Goal: Obtain resource: Download file/media

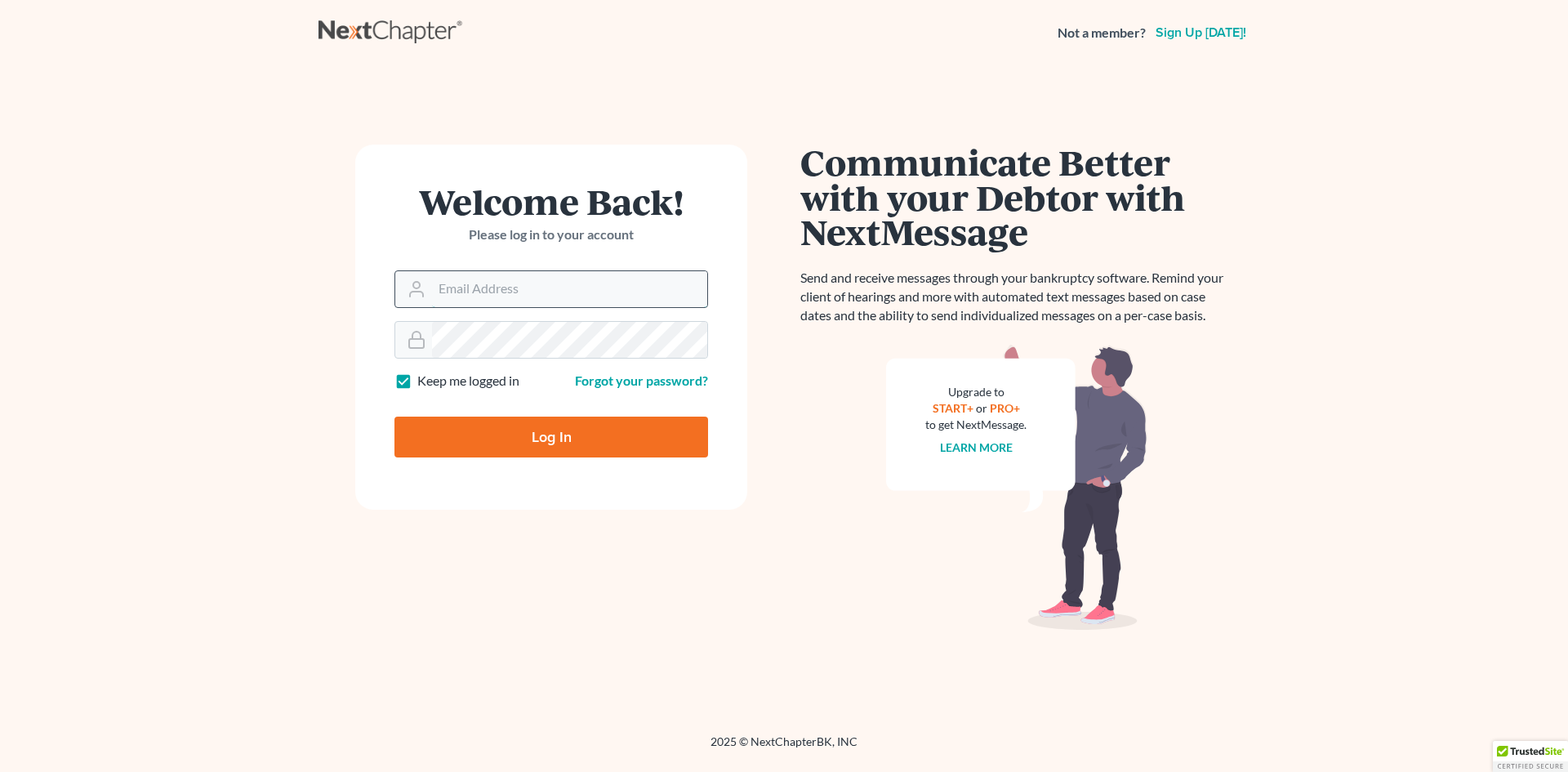
click at [451, 287] on input "Email Address" at bounding box center [569, 289] width 275 height 36
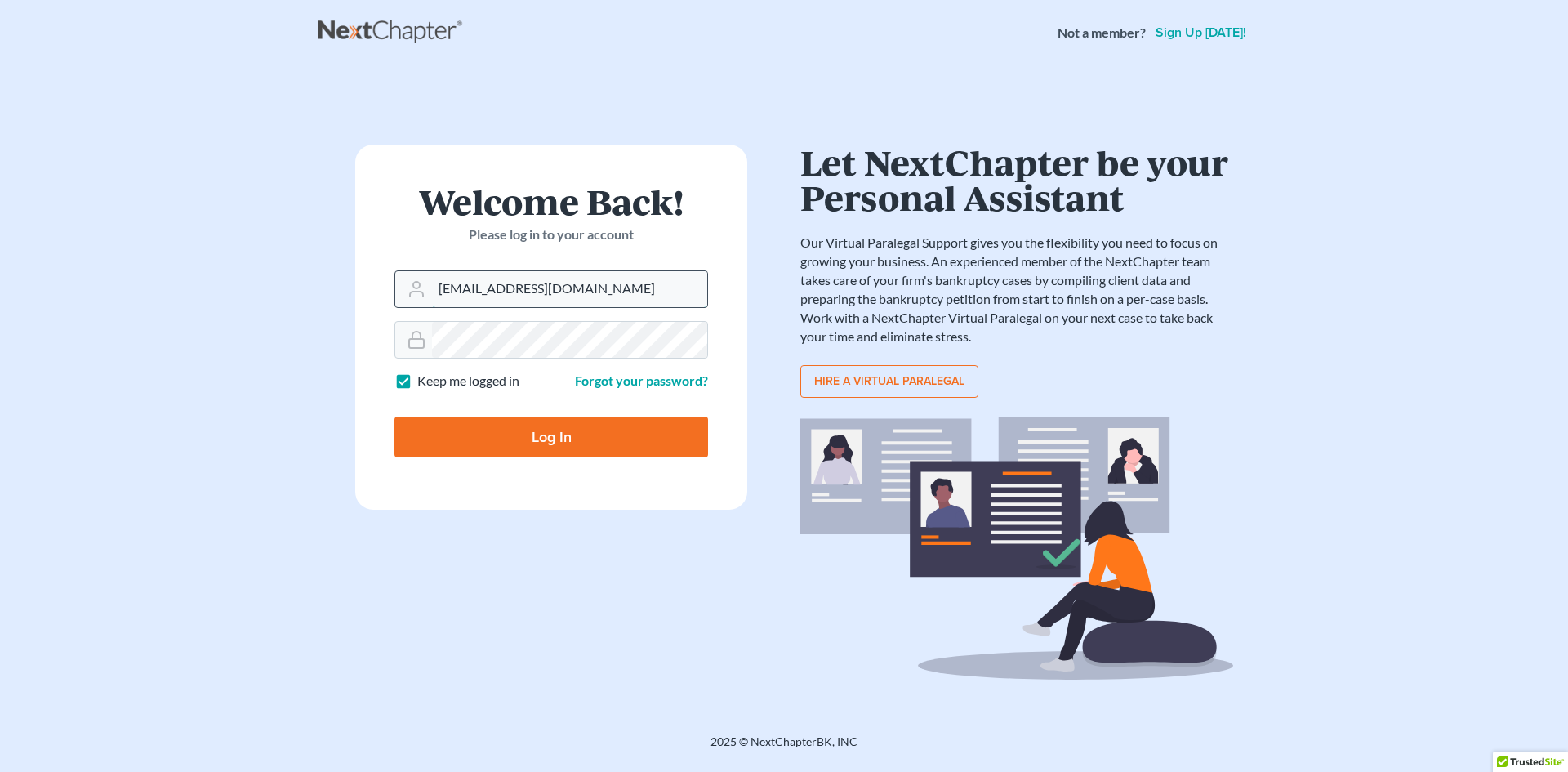
type input "[EMAIL_ADDRESS][DOMAIN_NAME]"
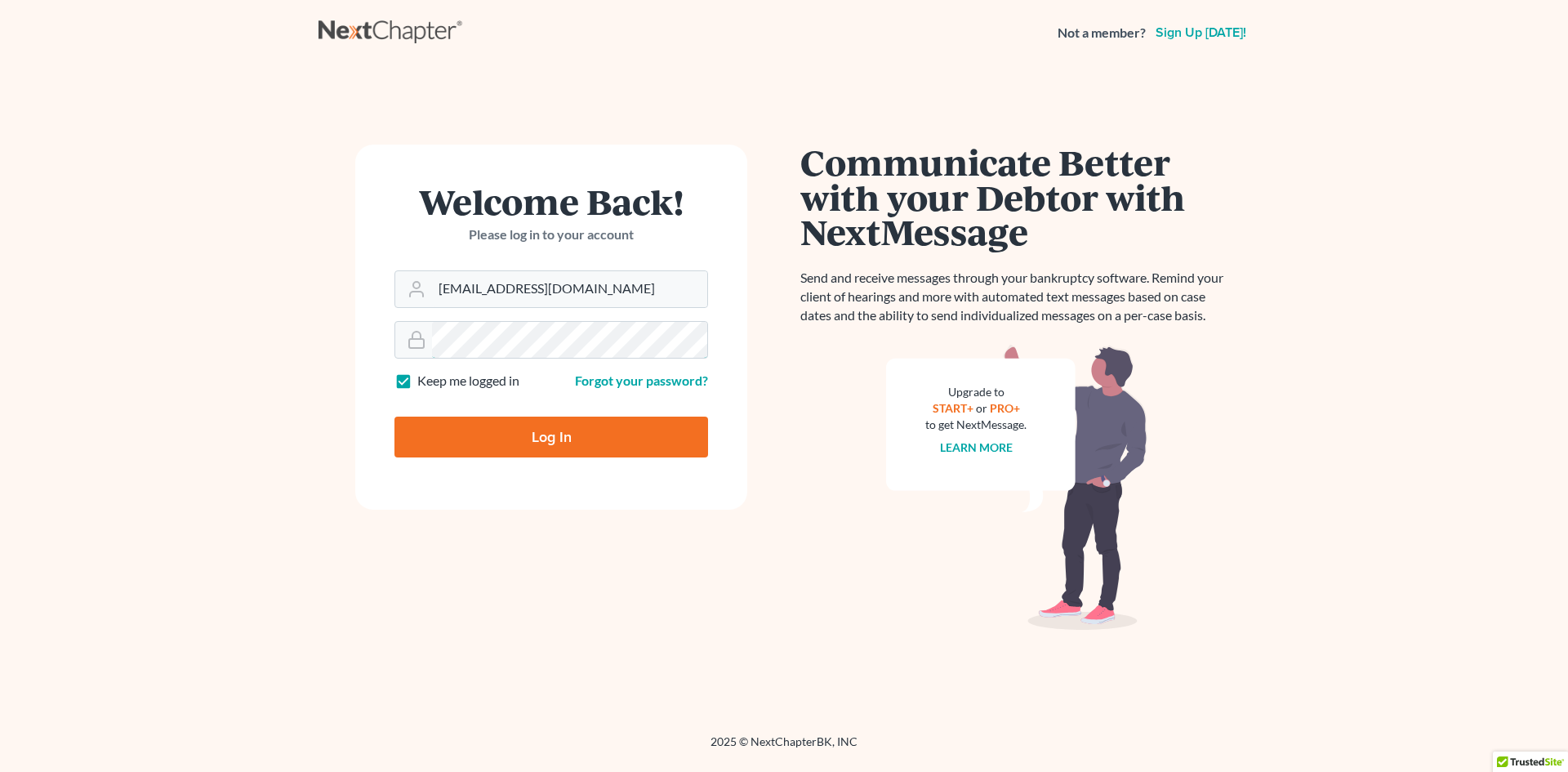
click at [326, 341] on div "Welcome Back! Please log in to your account Email Address law@bhatiaco.com Pass…" at bounding box center [551, 400] width 465 height 511
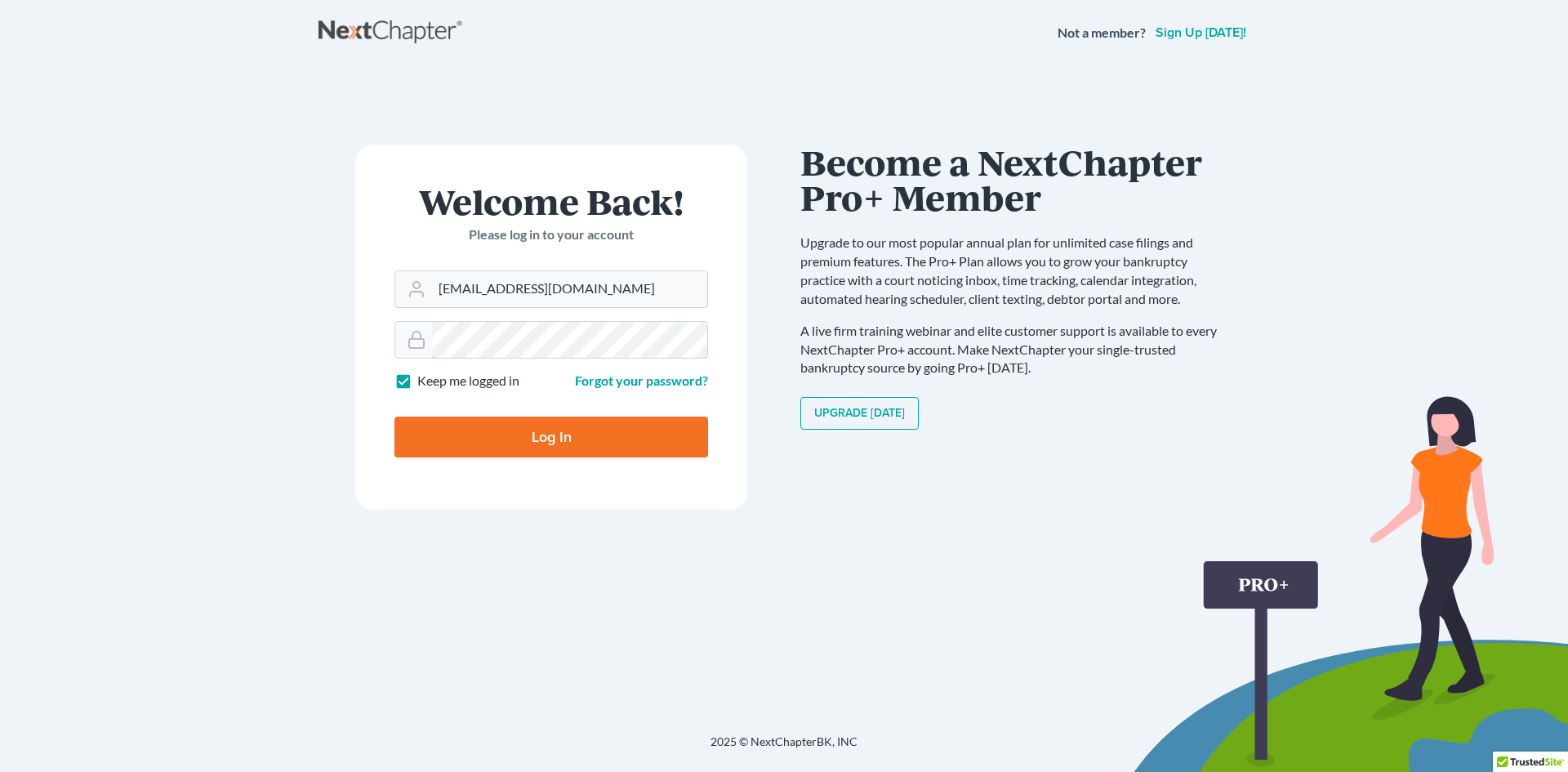
click at [394, 416] on input "Log In" at bounding box center [551, 436] width 314 height 41
type input "Thinking..."
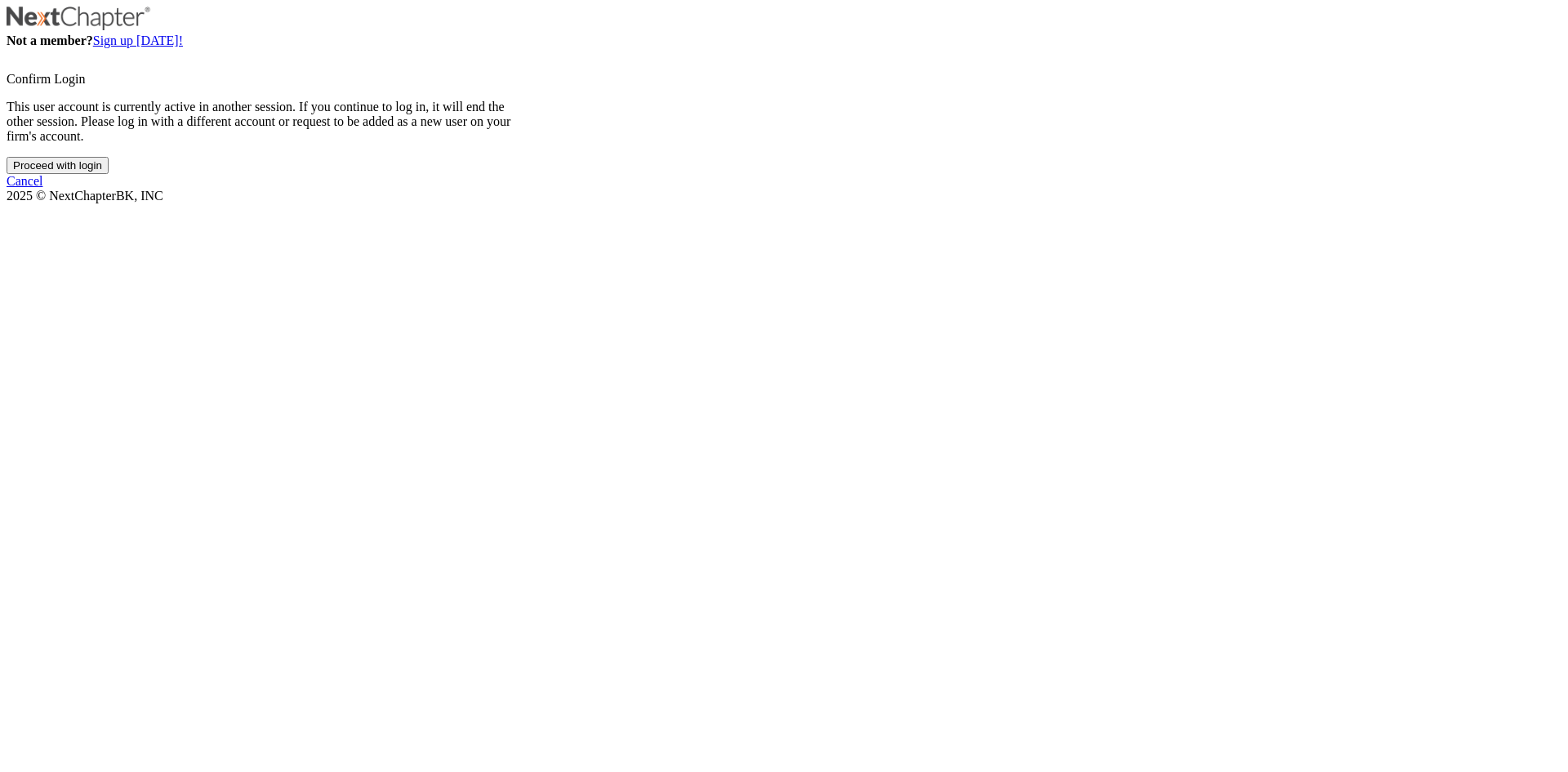
click at [109, 174] on input "Proceed with login" at bounding box center [57, 165] width 102 height 17
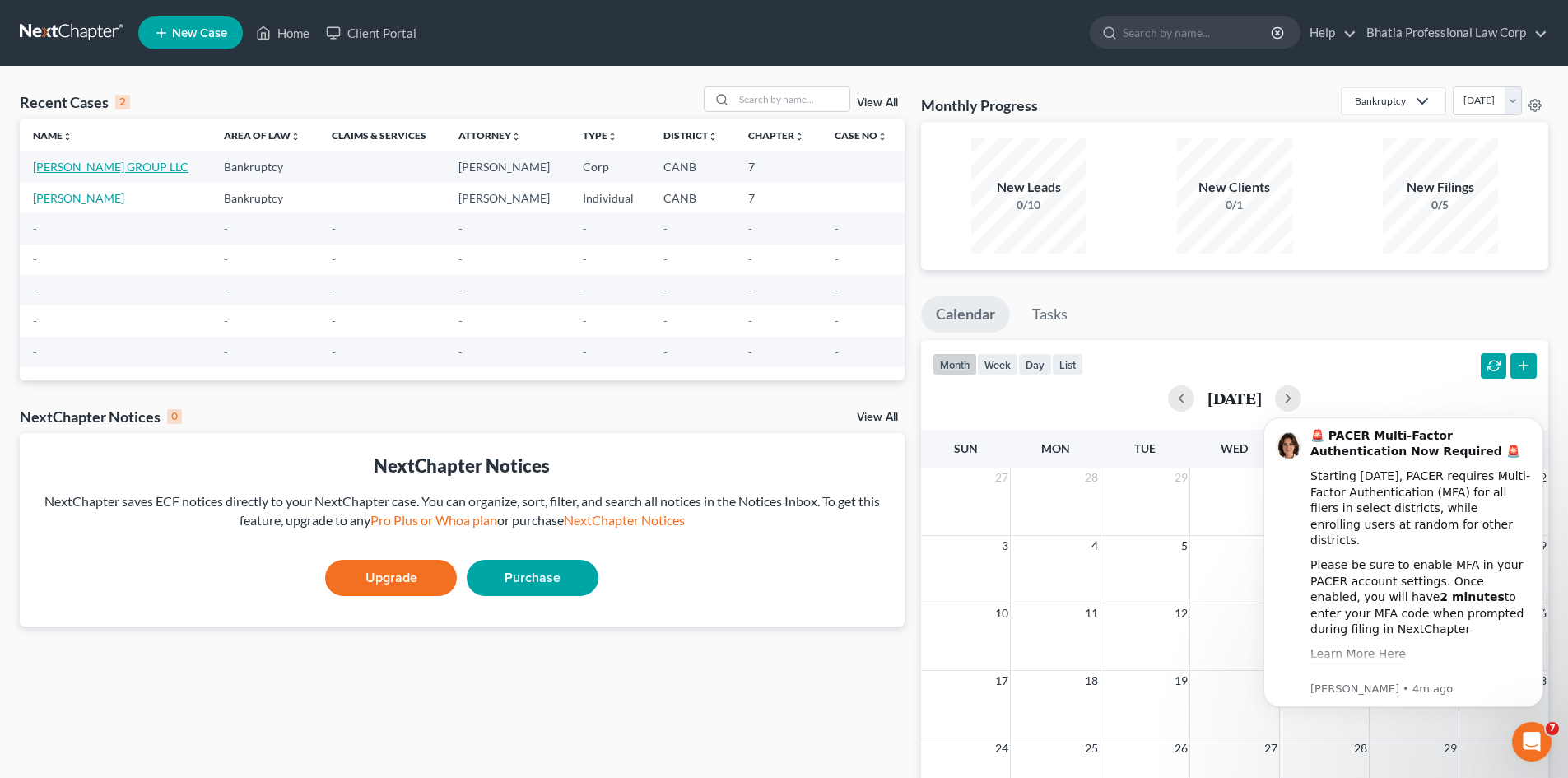
click at [105, 163] on link "[PERSON_NAME] GROUP LLC" at bounding box center [110, 166] width 155 height 14
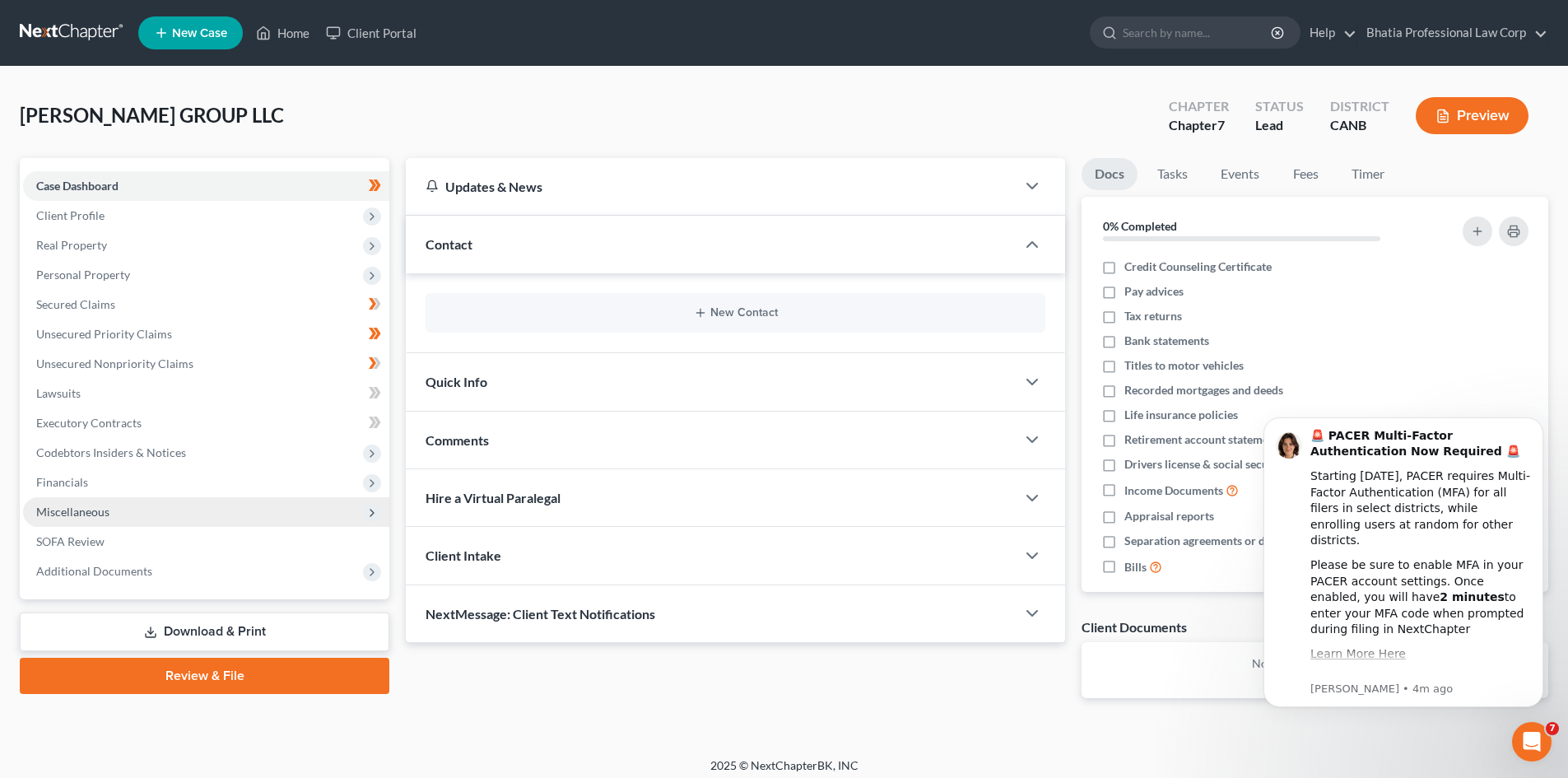
click at [96, 510] on span "Miscellaneous" at bounding box center [72, 512] width 73 height 14
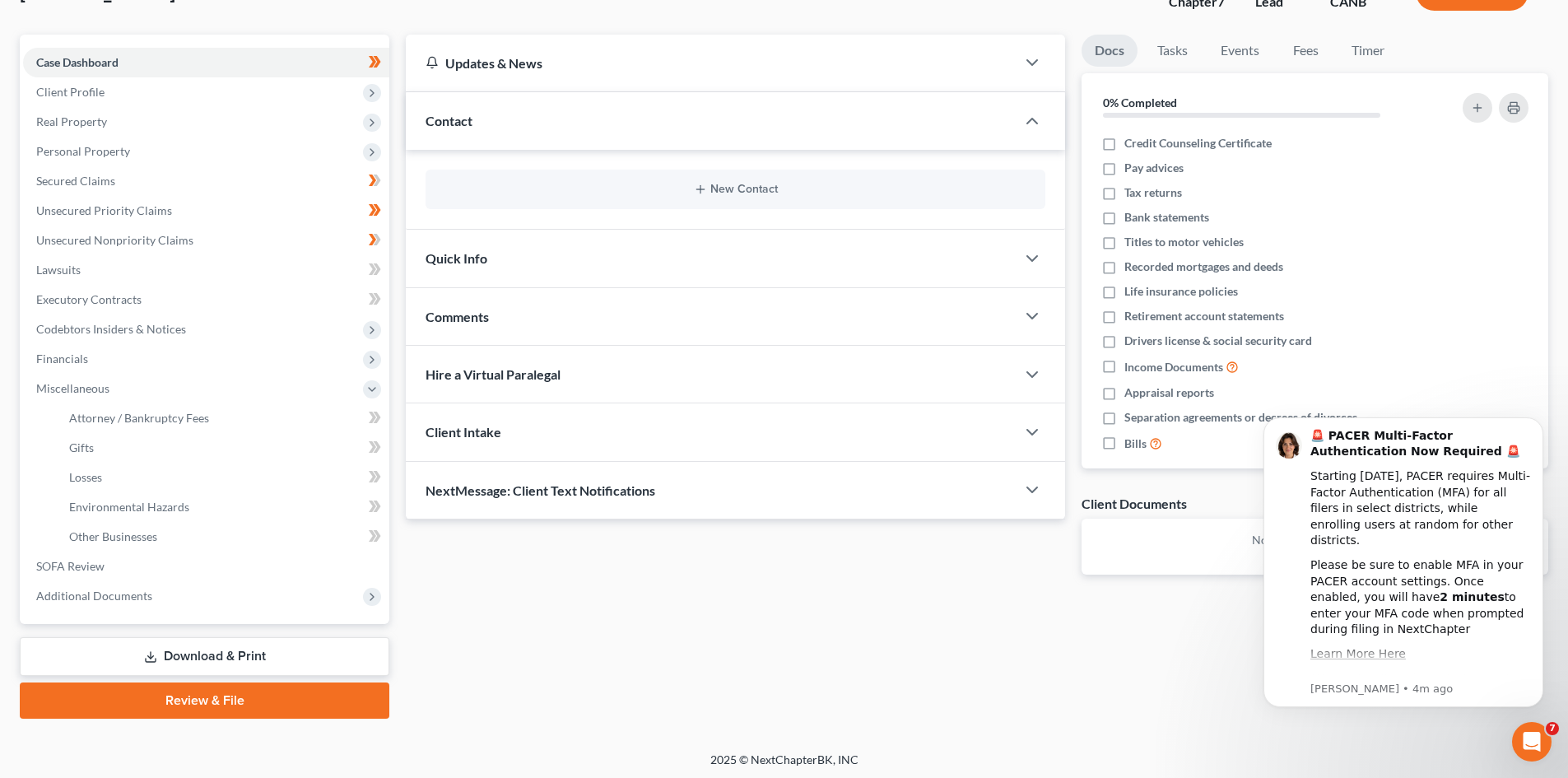
scroll to position [127, 0]
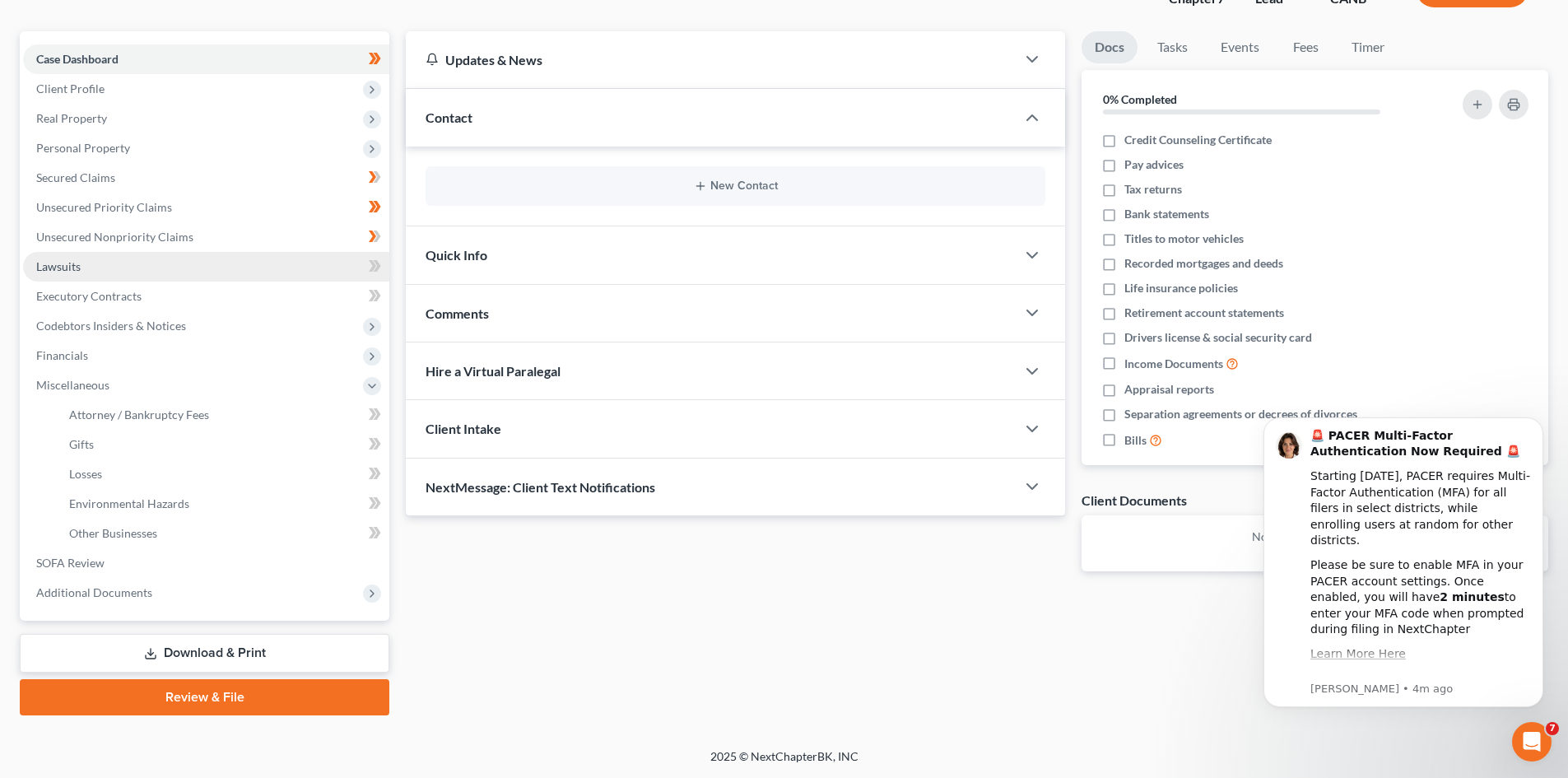
click at [62, 263] on span "Lawsuits" at bounding box center [58, 266] width 44 height 14
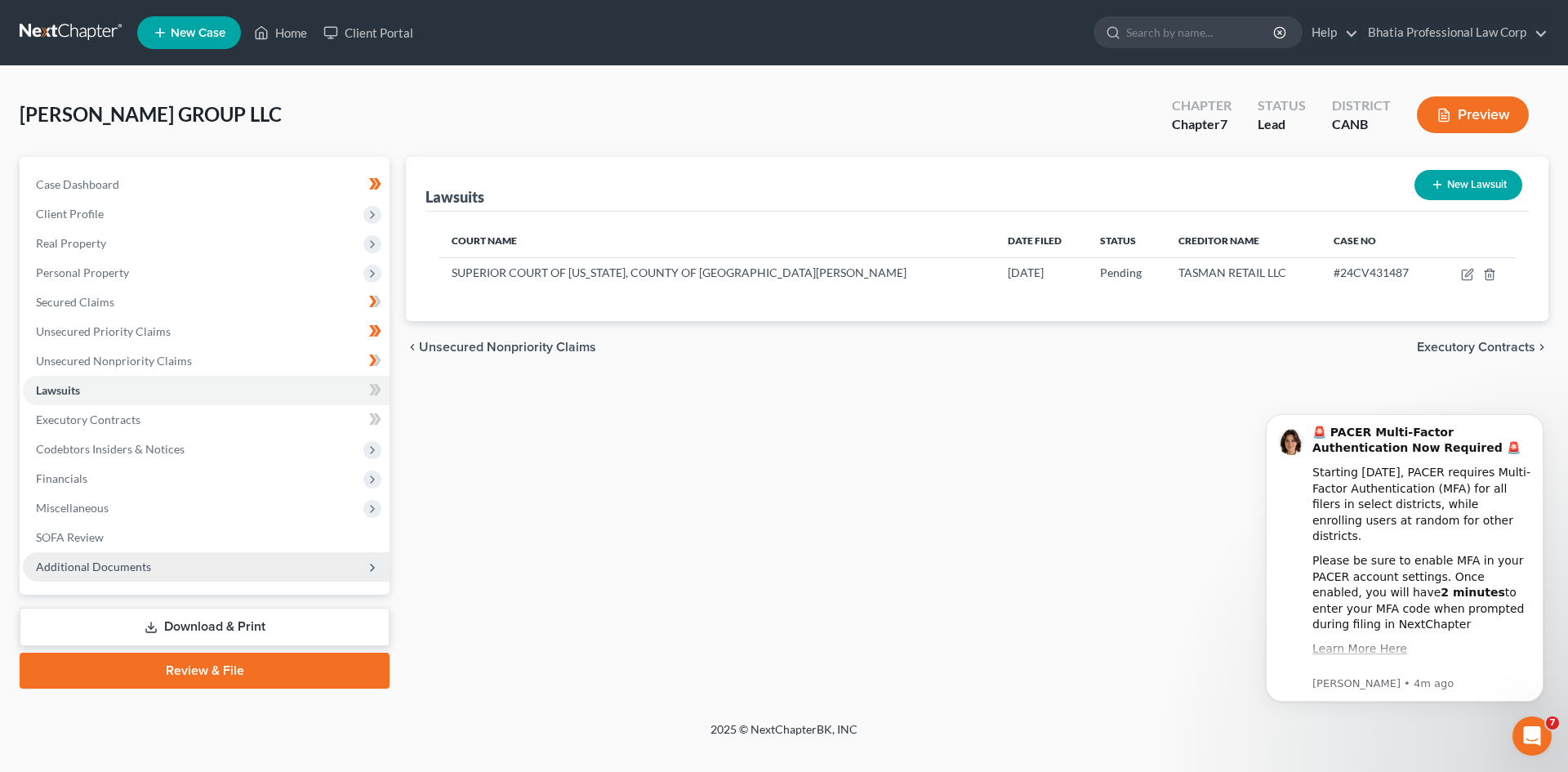
click at [105, 568] on span "Additional Documents" at bounding box center [93, 566] width 115 height 14
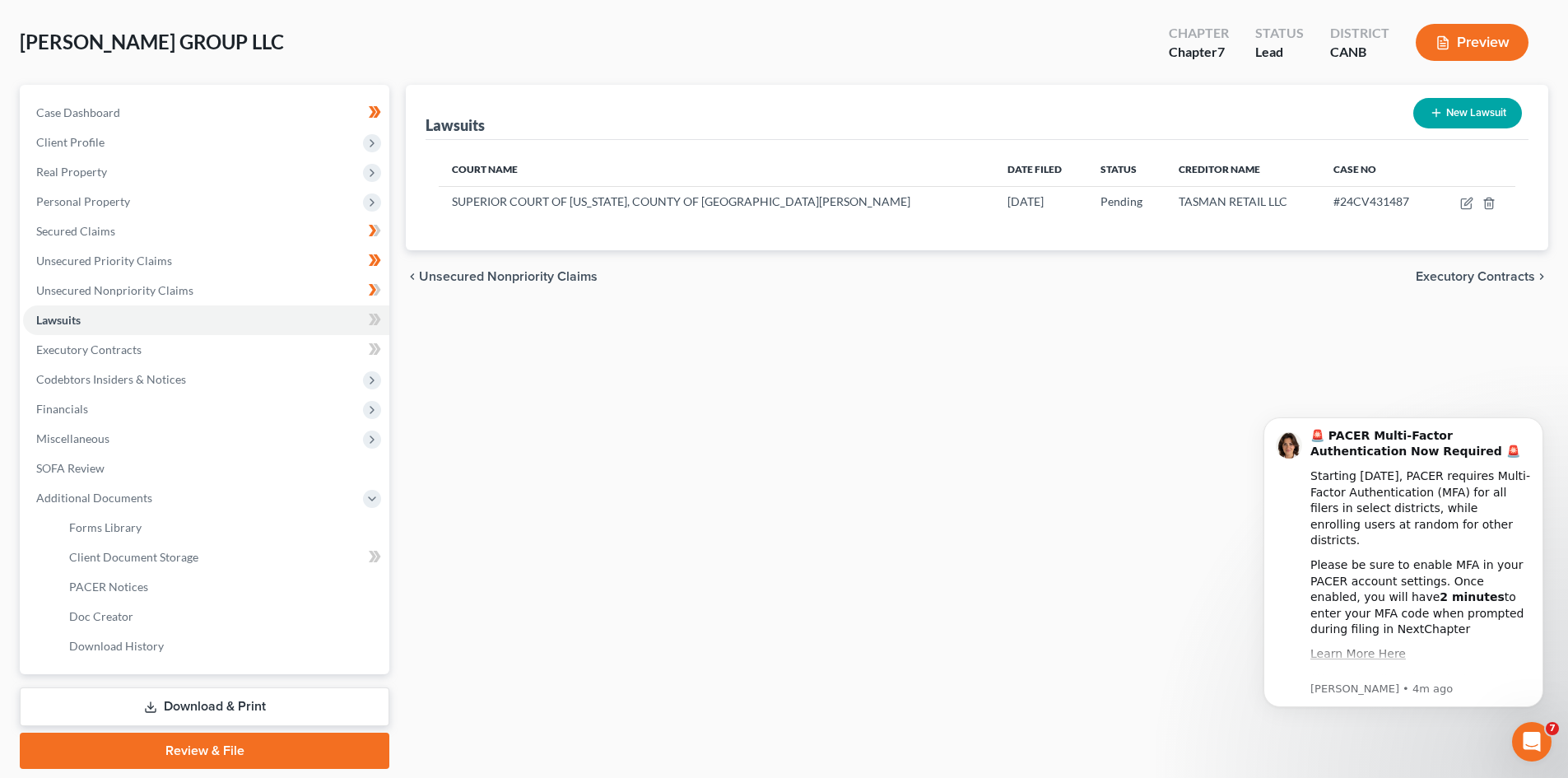
scroll to position [127, 0]
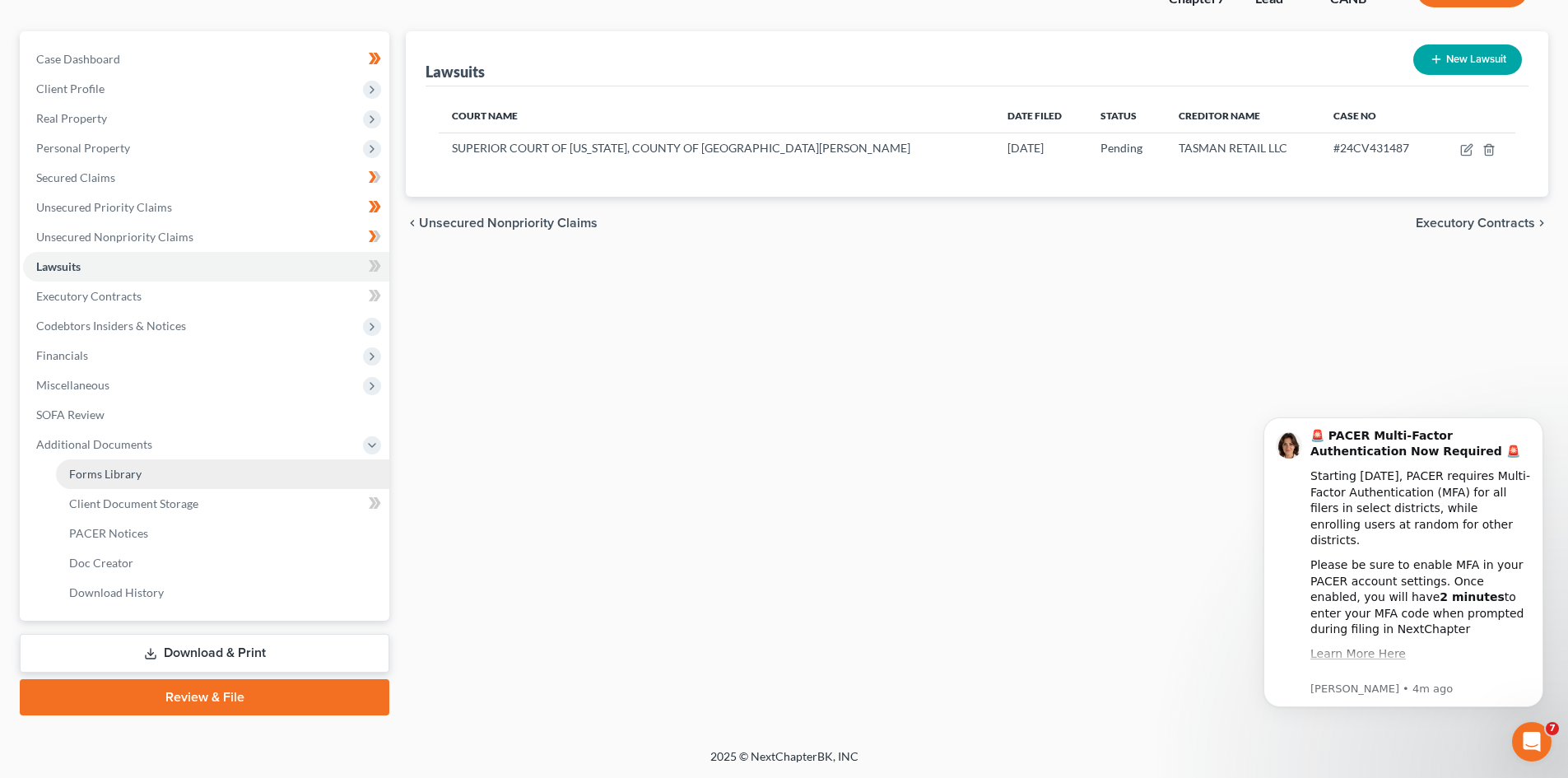
click at [108, 473] on span "Forms Library" at bounding box center [105, 473] width 72 height 14
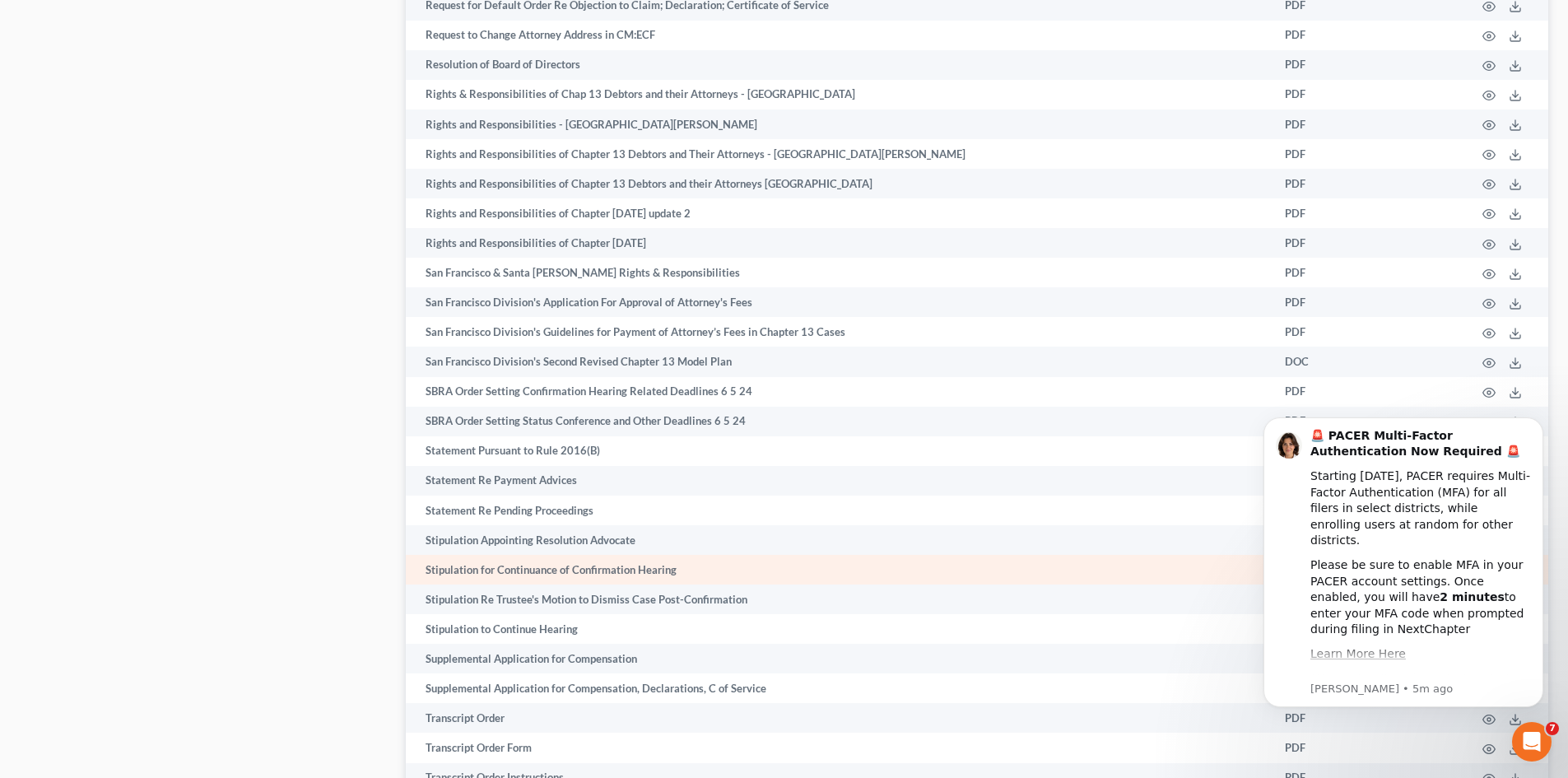
scroll to position [3953, 0]
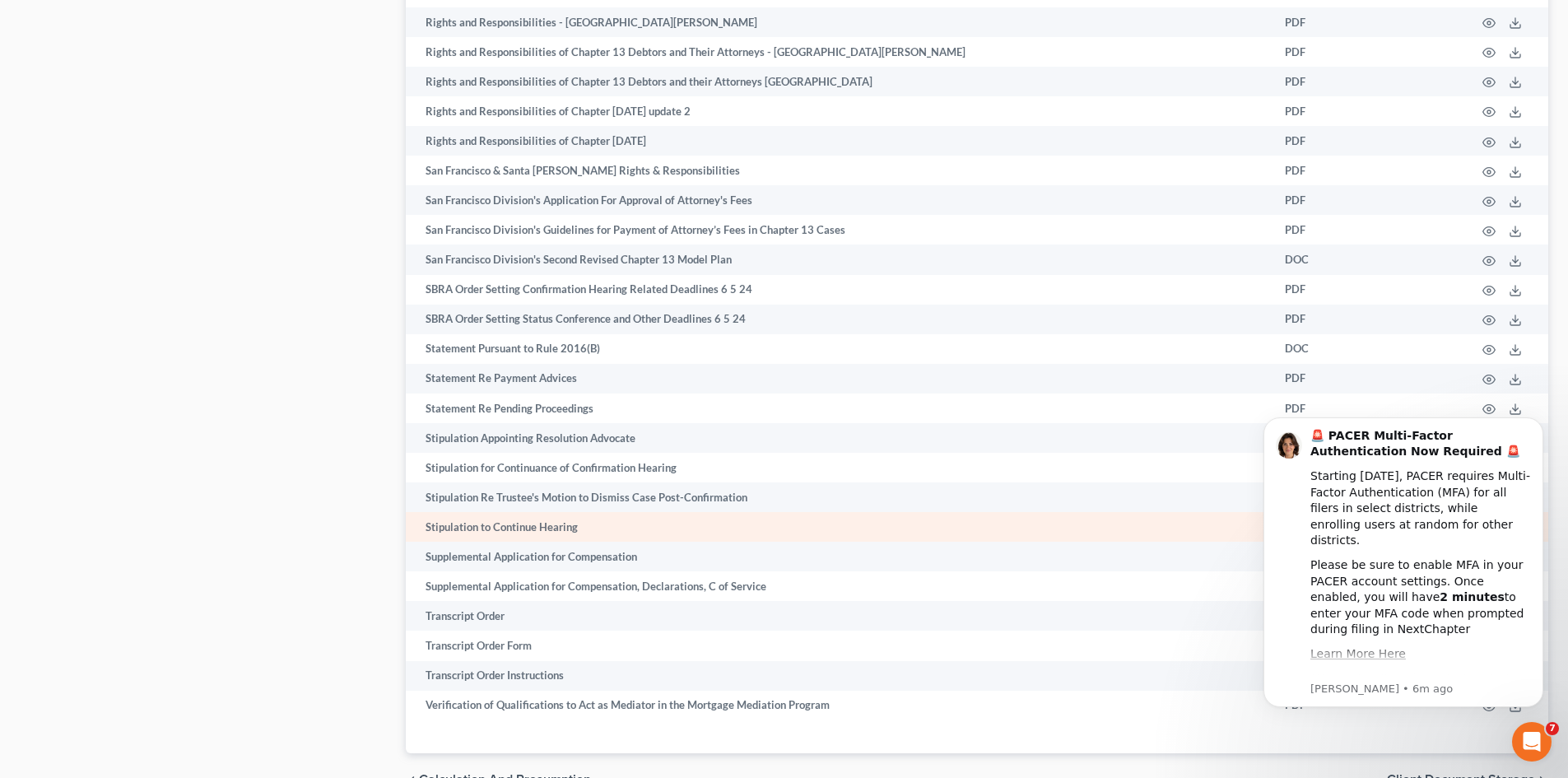
click at [504, 527] on td "Stipulation to Continue Hearing" at bounding box center [839, 526] width 866 height 29
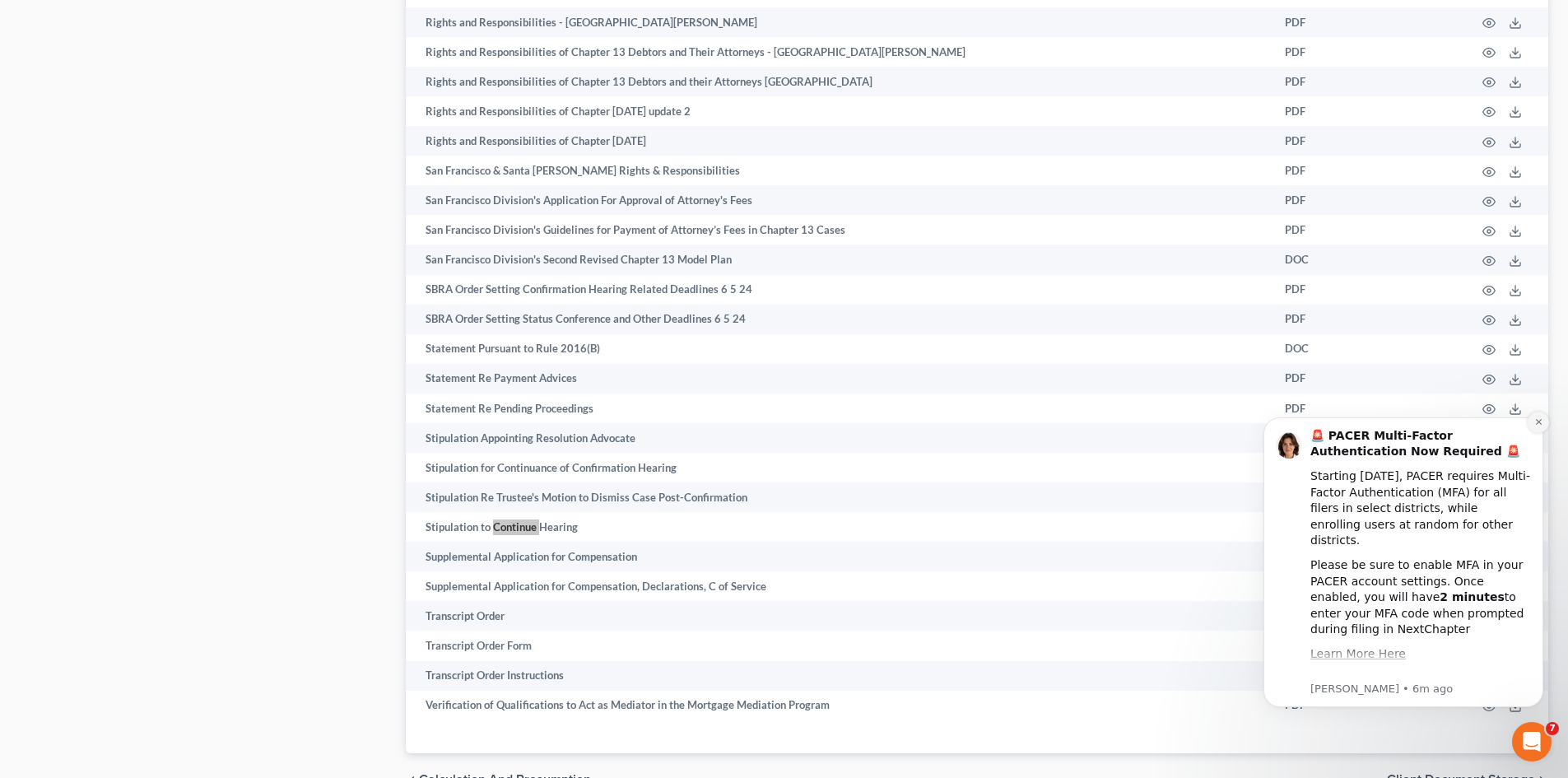
click at [1536, 418] on icon "Dismiss notification" at bounding box center [1539, 421] width 9 height 9
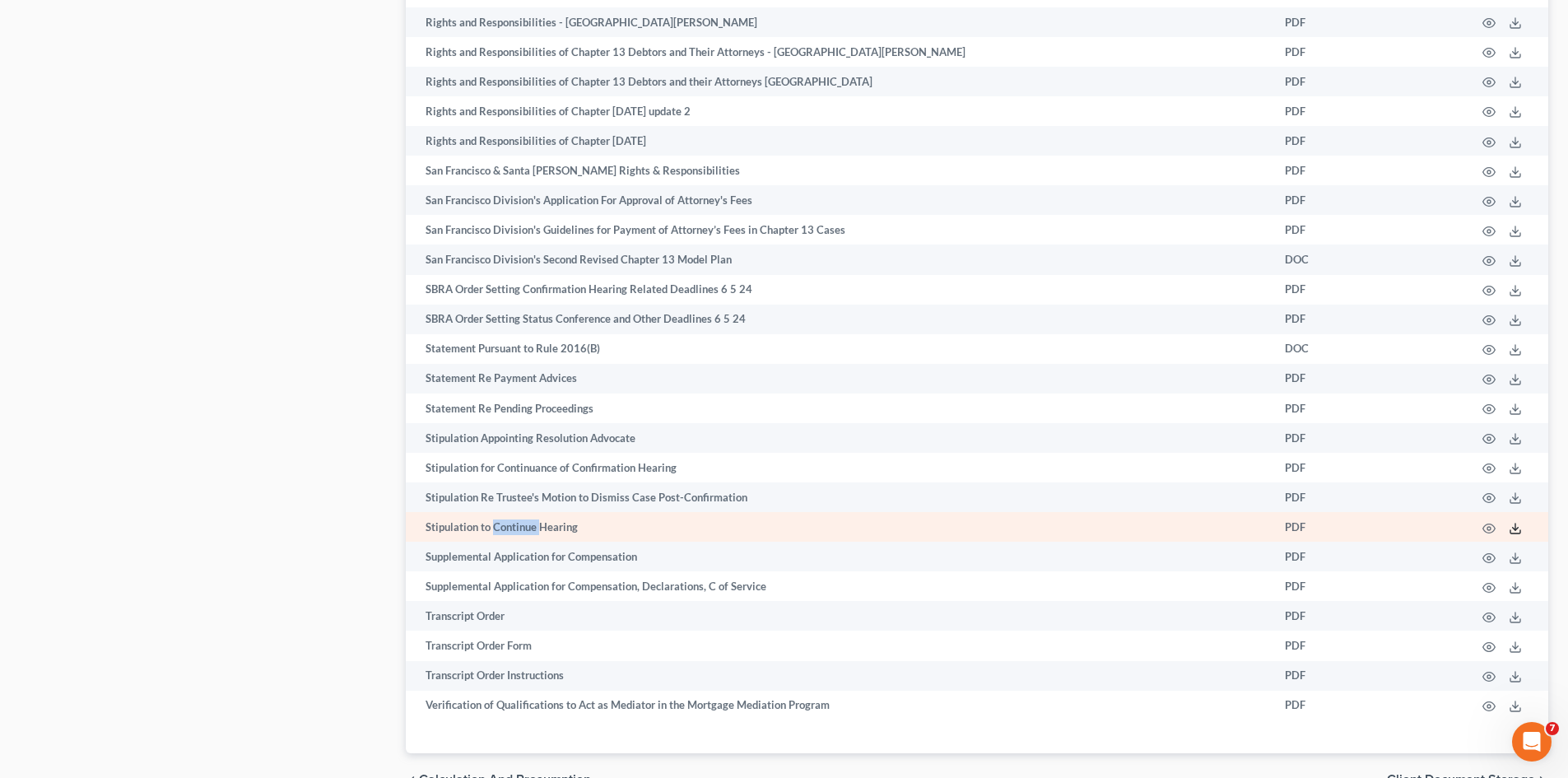
click at [1519, 528] on icon at bounding box center [1516, 529] width 13 height 13
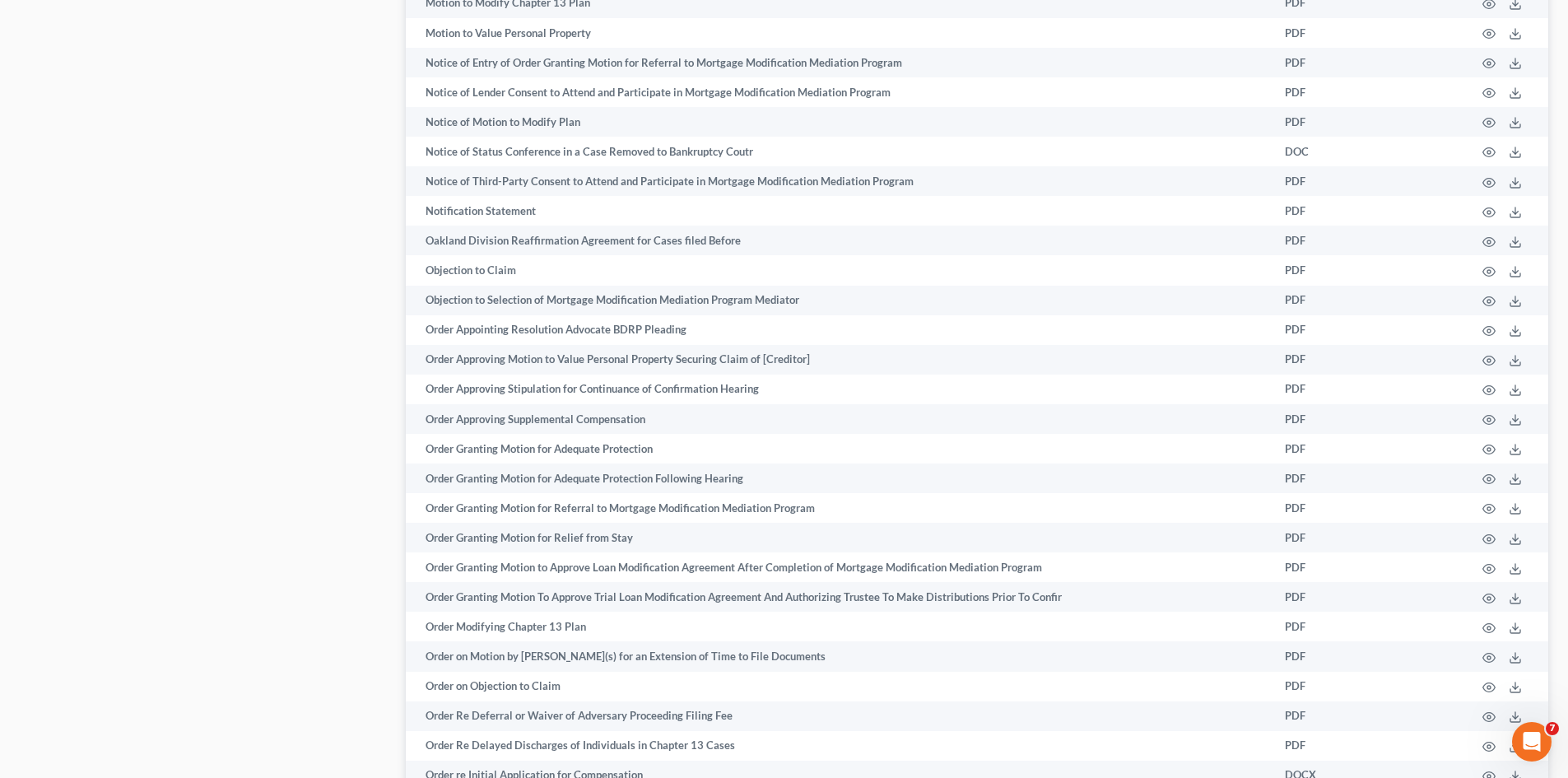
scroll to position [4031, 0]
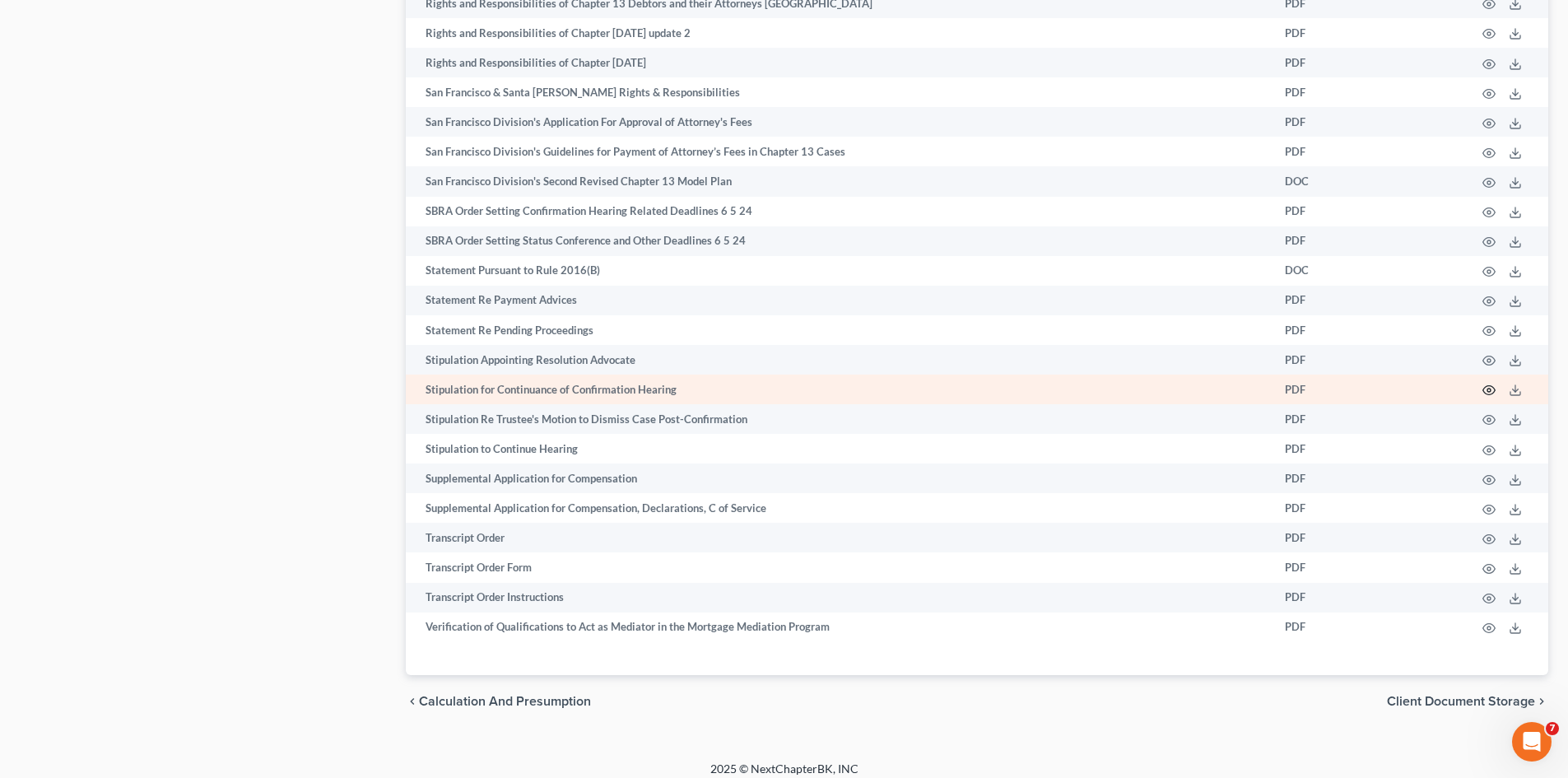
click at [1494, 386] on icon "button" at bounding box center [1489, 390] width 13 height 13
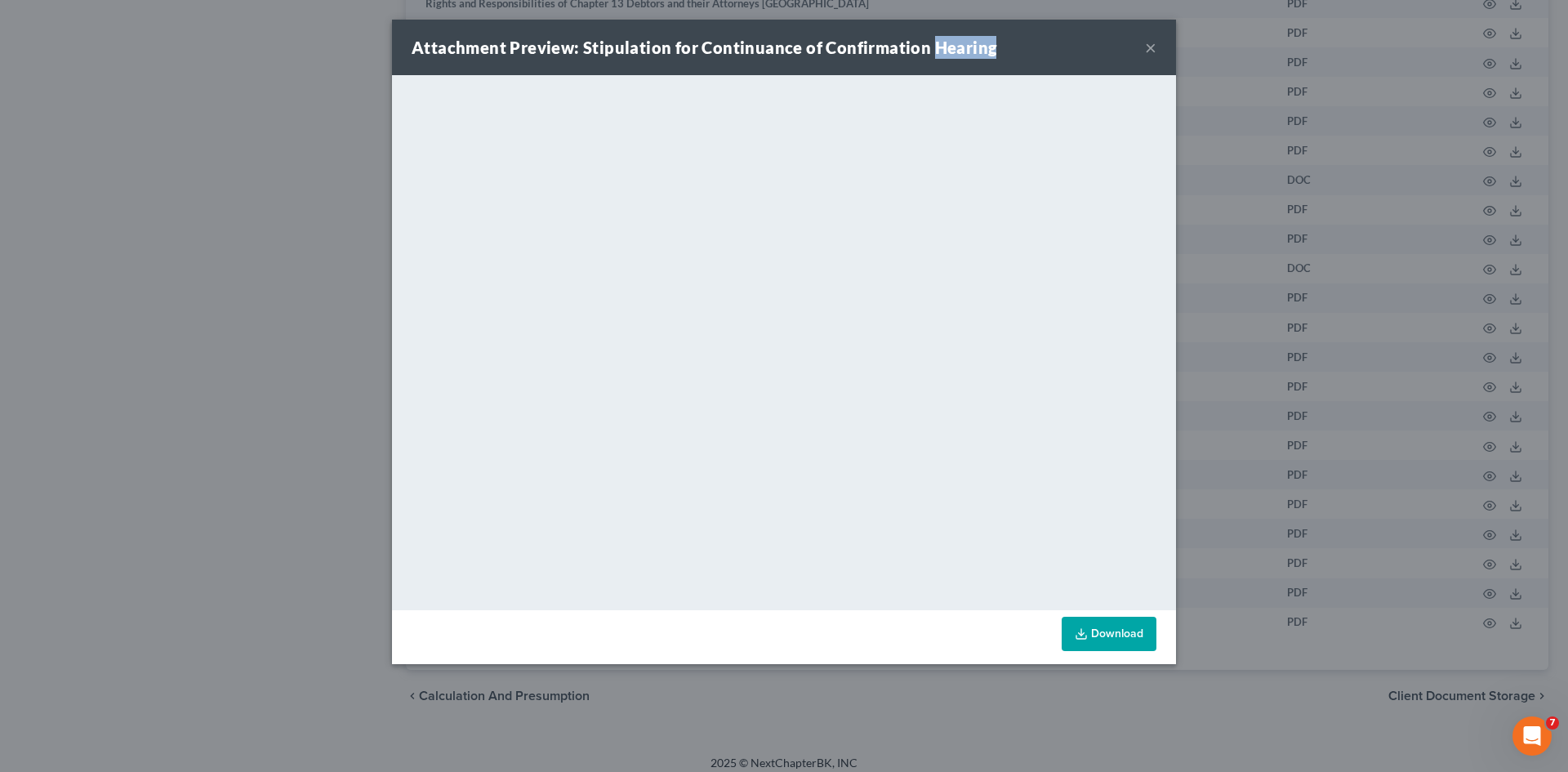
drag, startPoint x: 995, startPoint y: 32, endPoint x: 925, endPoint y: 65, distance: 77.4
click at [925, 65] on div "Attachment Preview: Stipulation for Continuance of Confirmation Hearing ×" at bounding box center [784, 47] width 784 height 56
click at [1107, 634] on link "Download" at bounding box center [1109, 634] width 95 height 34
click at [471, 48] on strong "Attachment Preview: Stipulation for Continuance of Confirmation Hearing" at bounding box center [704, 47] width 585 height 20
click at [1149, 52] on button "×" at bounding box center [1151, 47] width 12 height 20
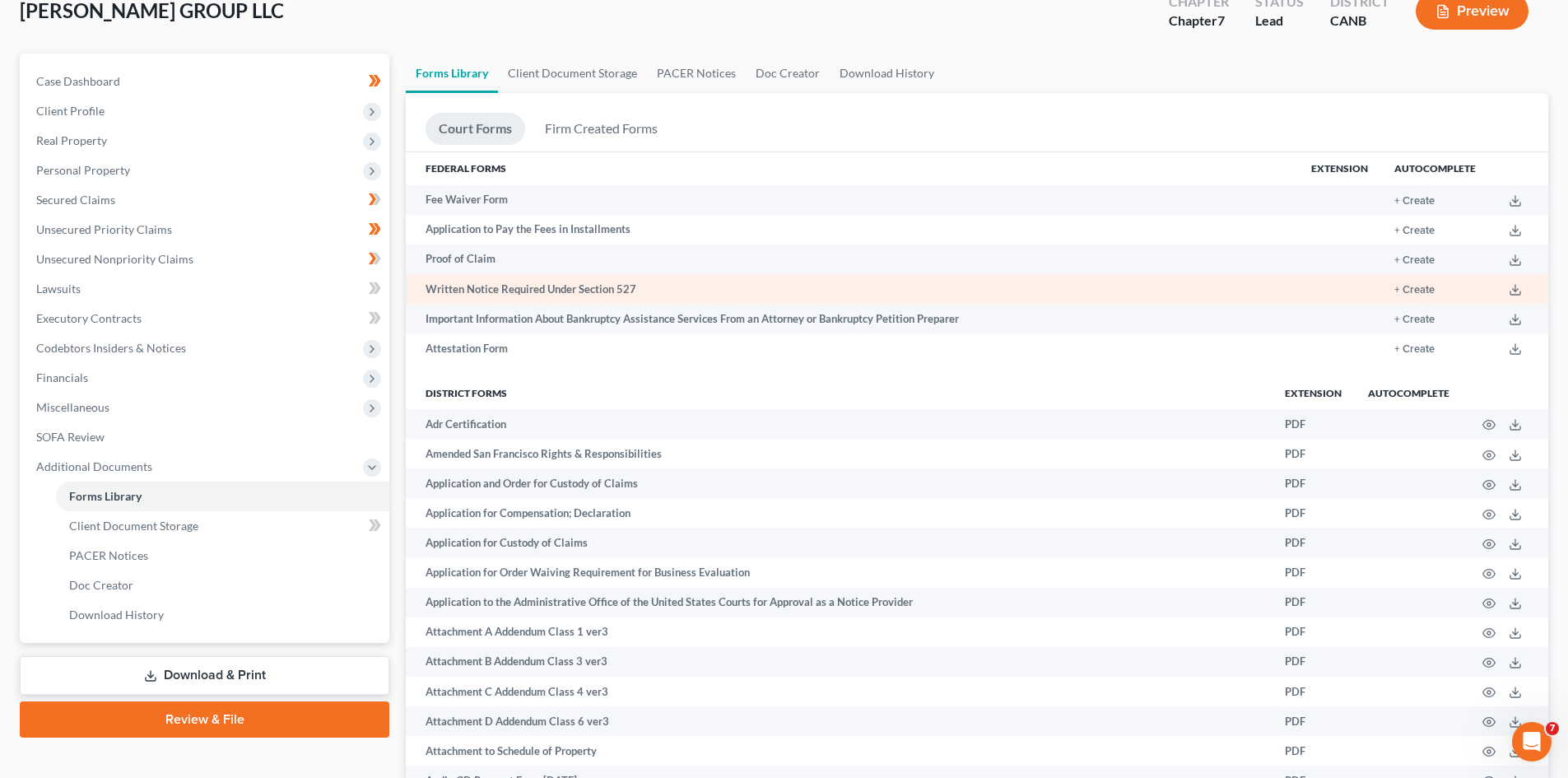
scroll to position [0, 0]
